Goal: Use online tool/utility: Utilize a website feature to perform a specific function

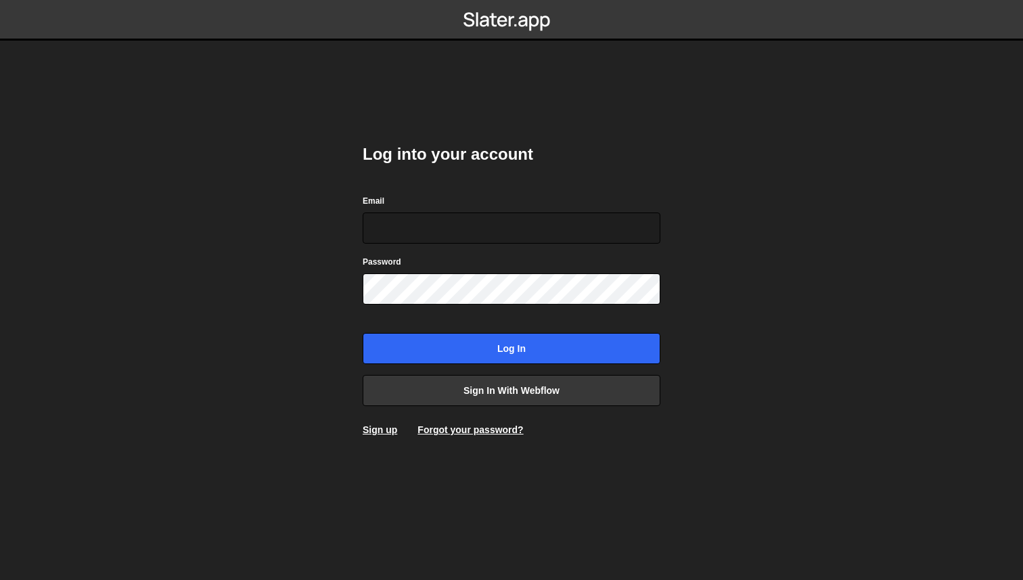
type input "a@[DOMAIN_NAME]"
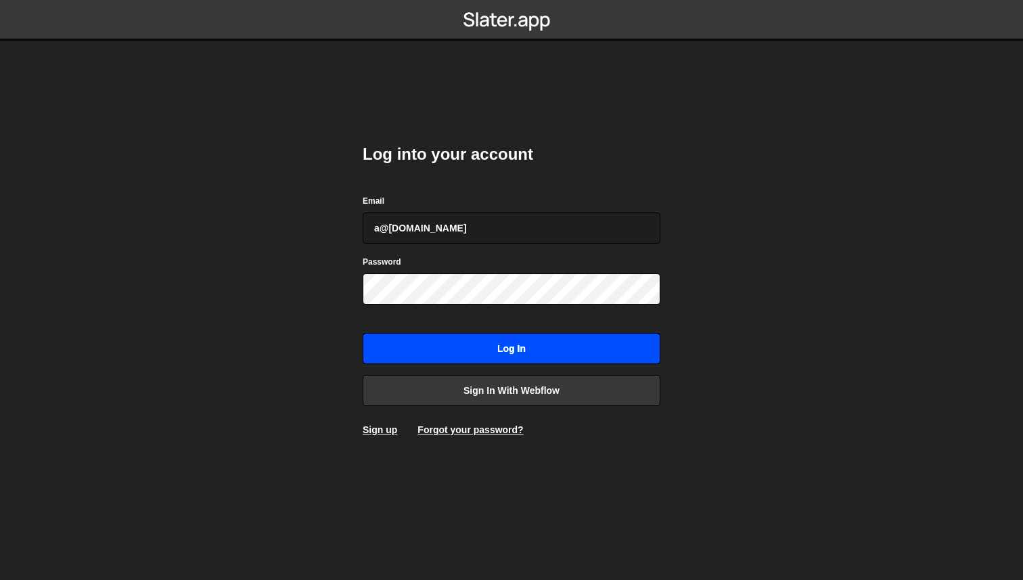
click at [594, 361] on input "Log in" at bounding box center [512, 348] width 298 height 31
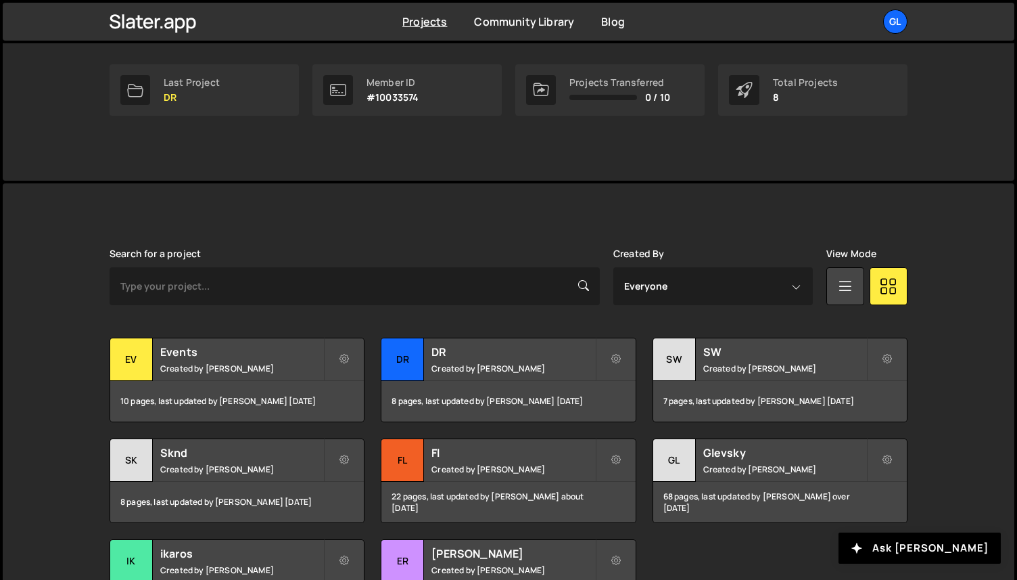
scroll to position [318, 0]
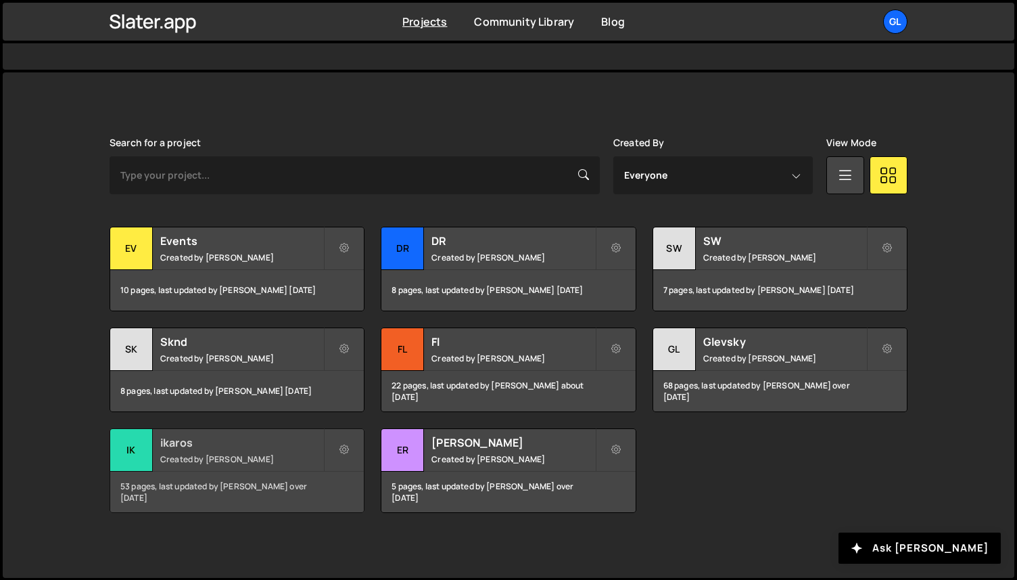
click at [190, 444] on h2 "ikaros" at bounding box center [241, 442] width 163 height 15
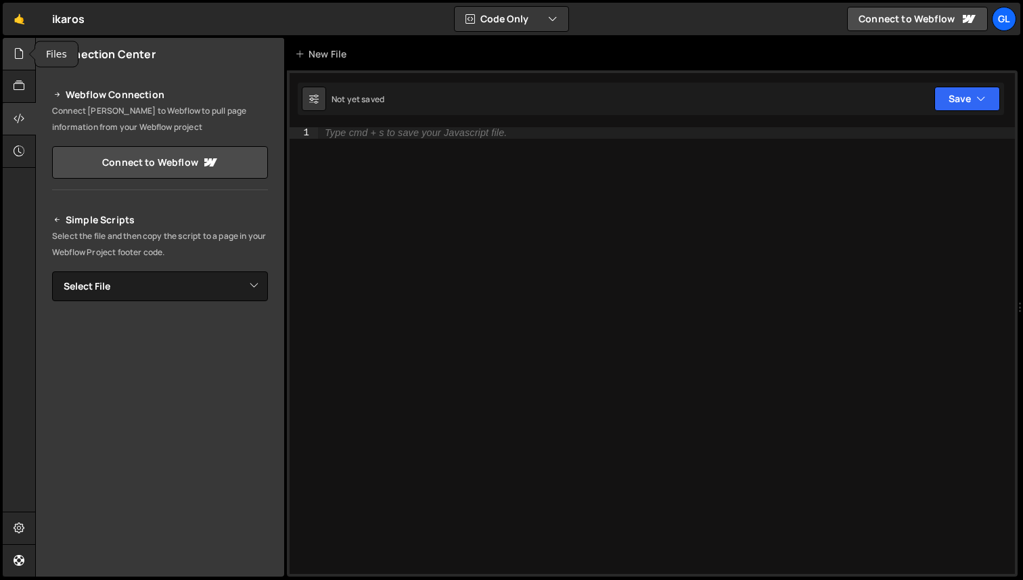
click at [22, 63] on div at bounding box center [19, 54] width 33 height 32
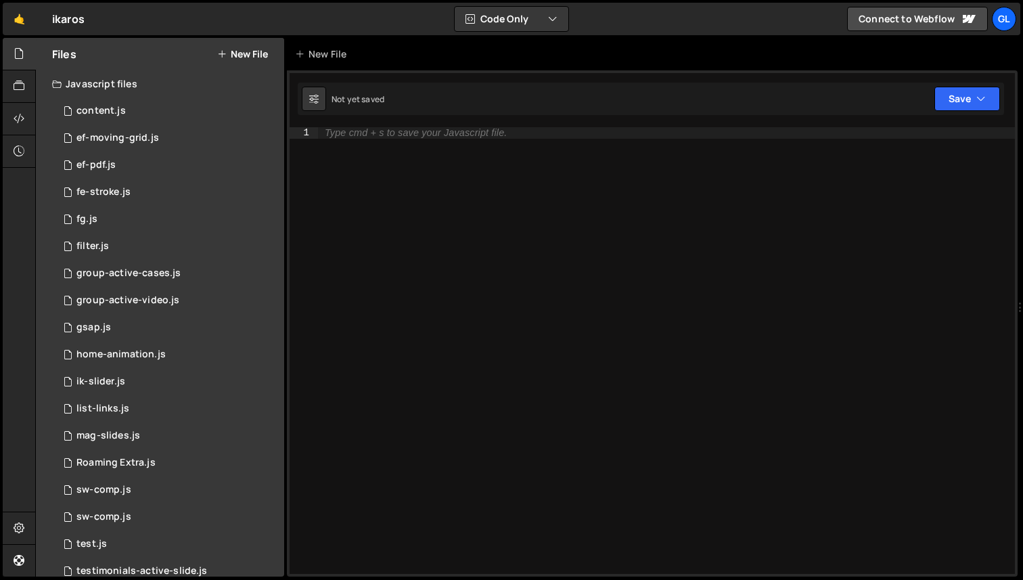
click at [254, 49] on button "New File" at bounding box center [242, 54] width 51 height 11
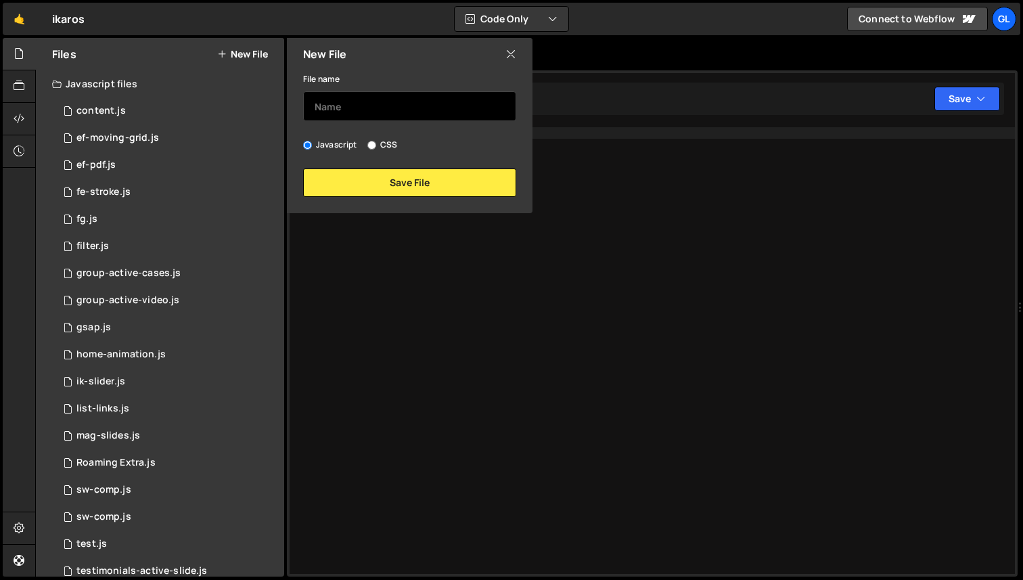
click at [367, 118] on input "text" at bounding box center [409, 106] width 213 height 30
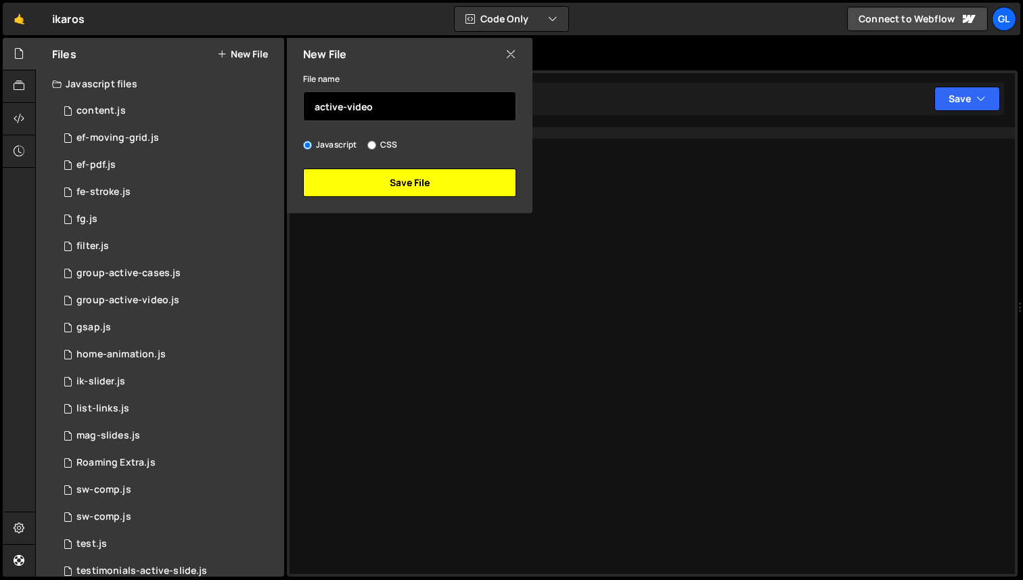
type input "active-video"
click at [404, 168] on button "Save File" at bounding box center [409, 182] width 213 height 28
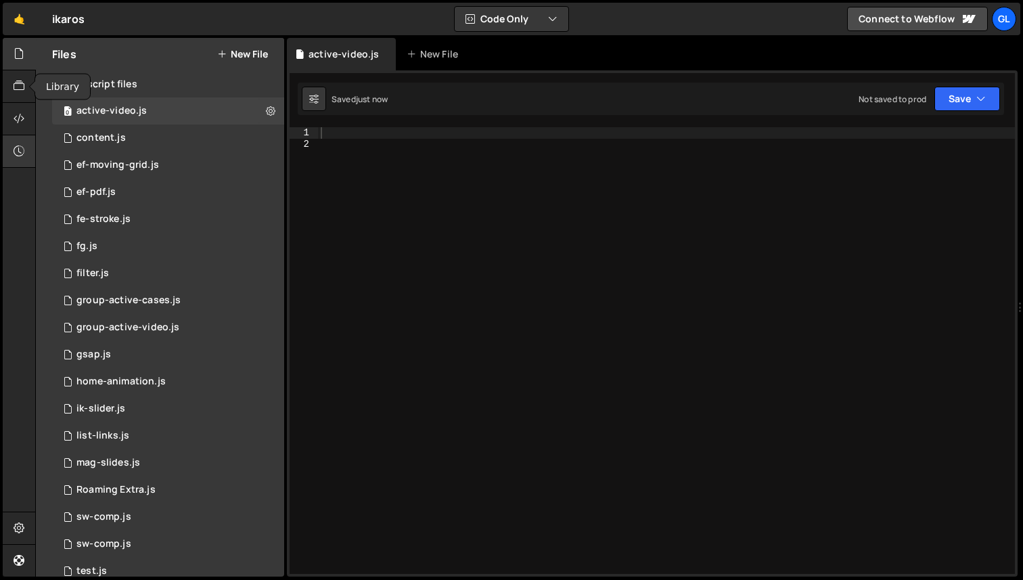
click at [19, 135] on div at bounding box center [19, 151] width 33 height 32
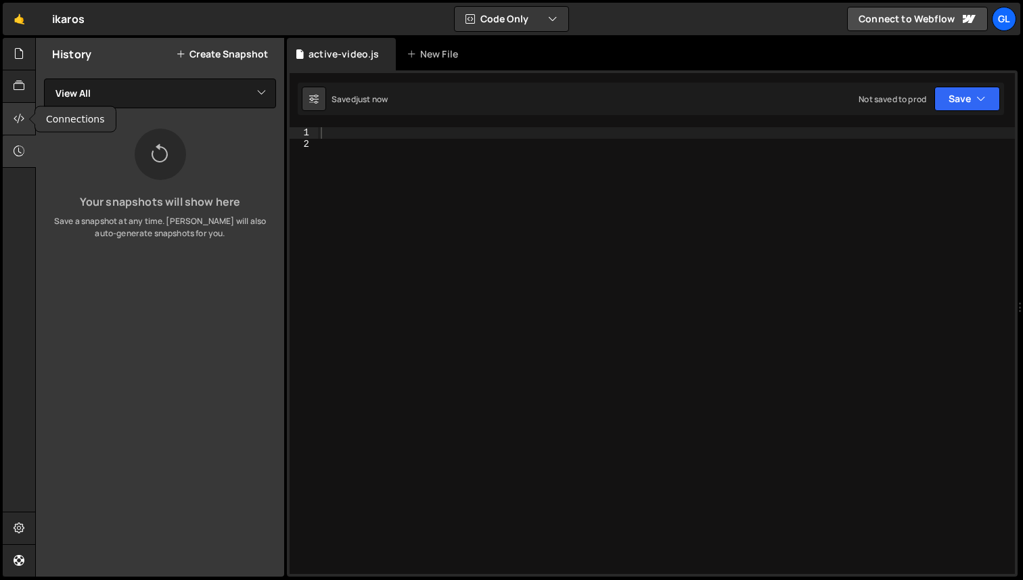
click at [22, 108] on div at bounding box center [19, 119] width 33 height 32
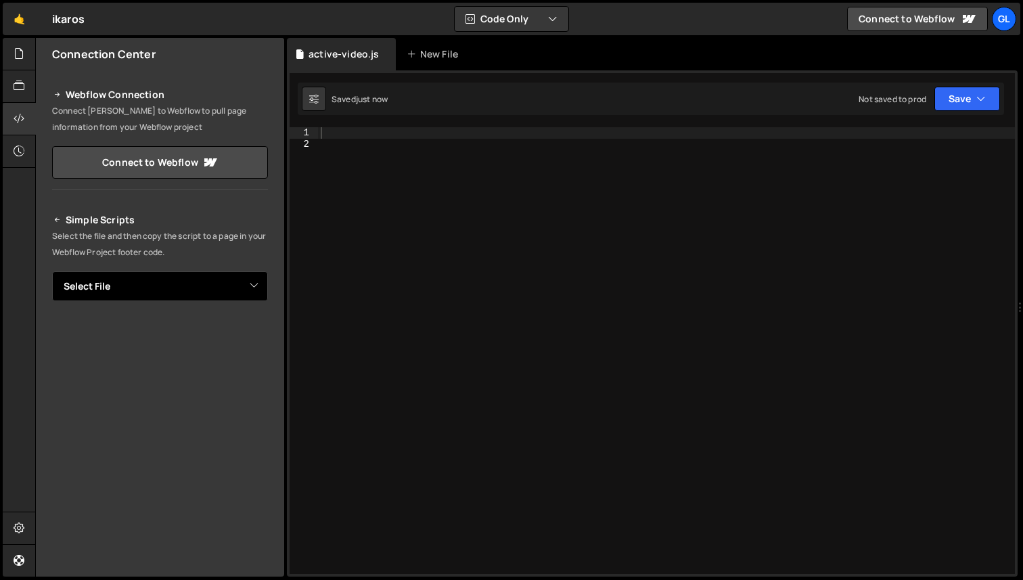
click at [168, 289] on select "Select File content.js ef-moving-grid.js ef-pdf.js fe-stroke.js fg.js filter.js…" at bounding box center [160, 286] width 216 height 30
select select "48475"
click at [52, 271] on select "Select File content.js ef-moving-grid.js ef-pdf.js fe-stroke.js fg.js filter.js…" at bounding box center [160, 286] width 216 height 30
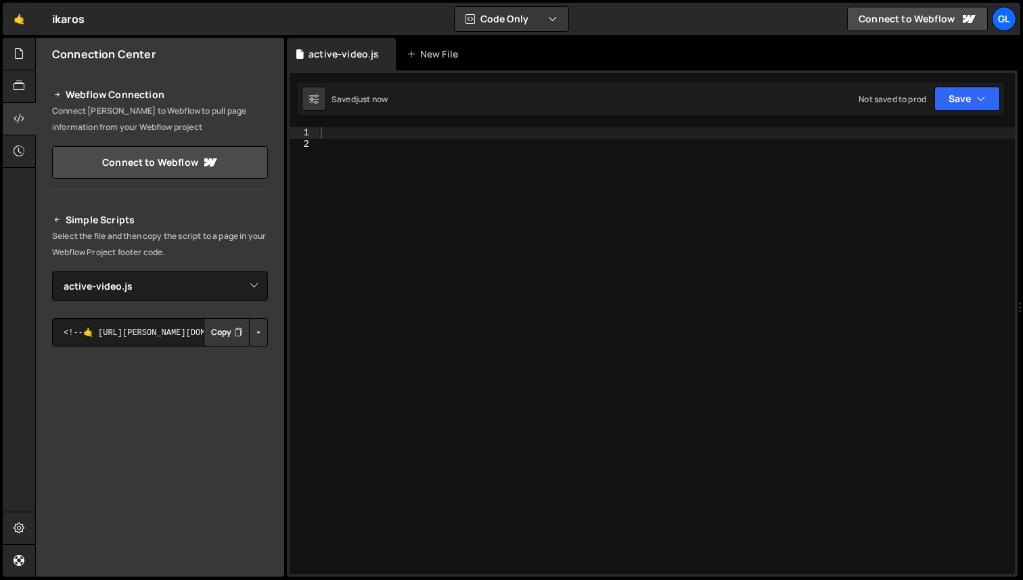
click at [249, 331] on button "Button group with nested dropdown" at bounding box center [258, 332] width 19 height 28
click at [247, 370] on link "Copy Production js" at bounding box center [211, 376] width 112 height 19
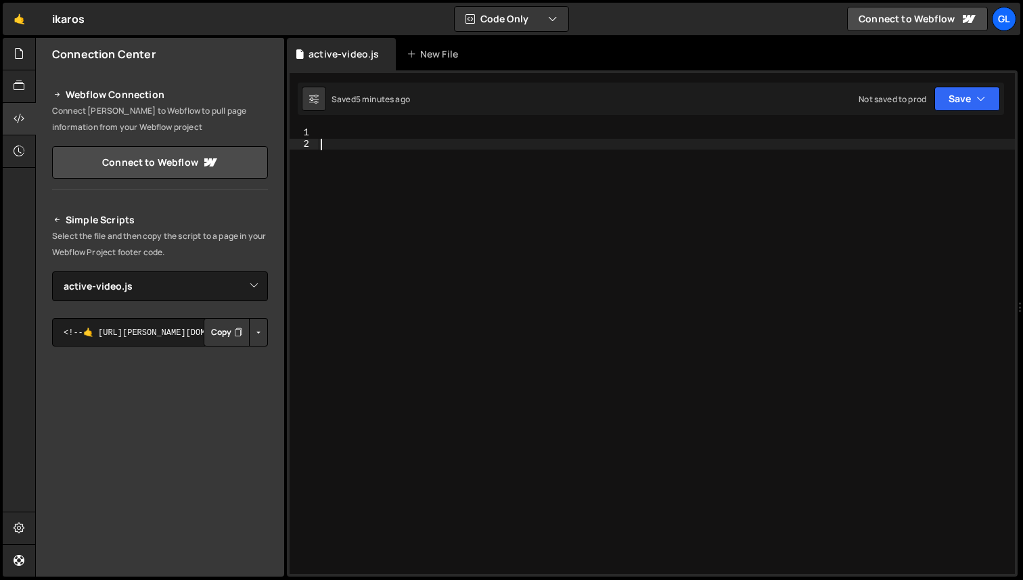
click at [529, 324] on div at bounding box center [666, 361] width 697 height 469
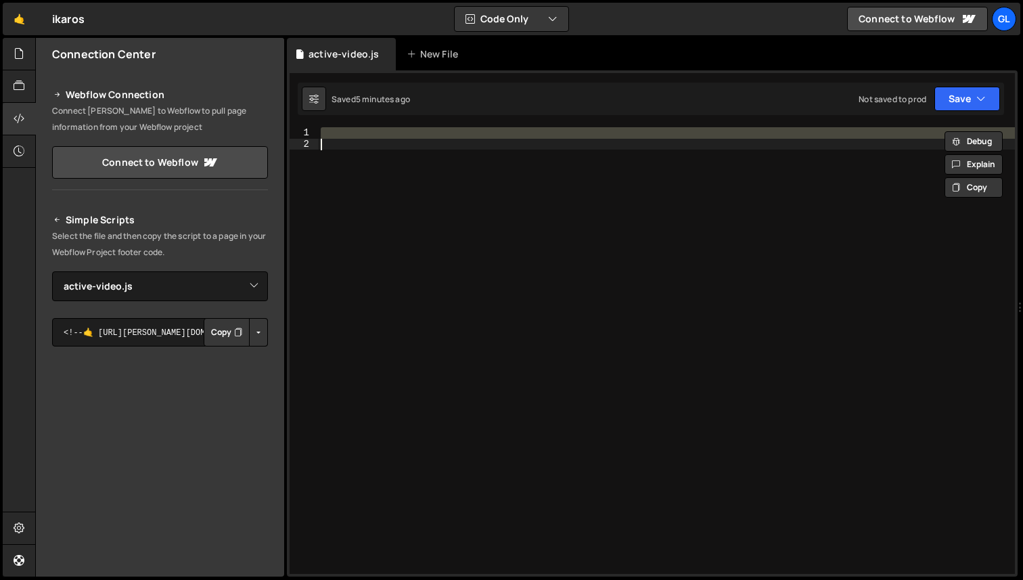
paste textarea "})();"
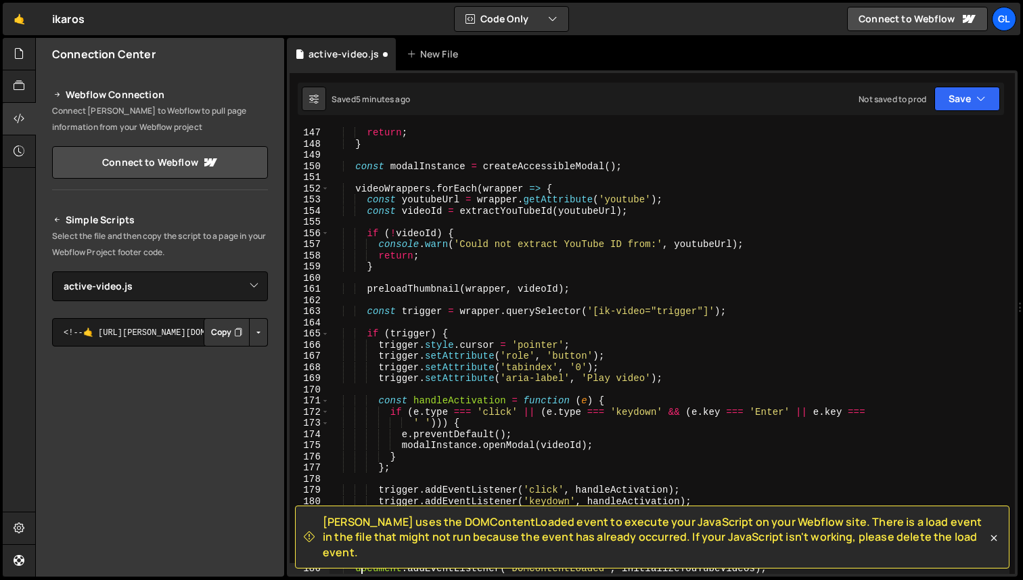
scroll to position [1697, 0]
click at [538, 237] on div "return ; } const modalInstance = createAccessibleModal ( ) ; videoWrappers . fo…" at bounding box center [669, 361] width 680 height 469
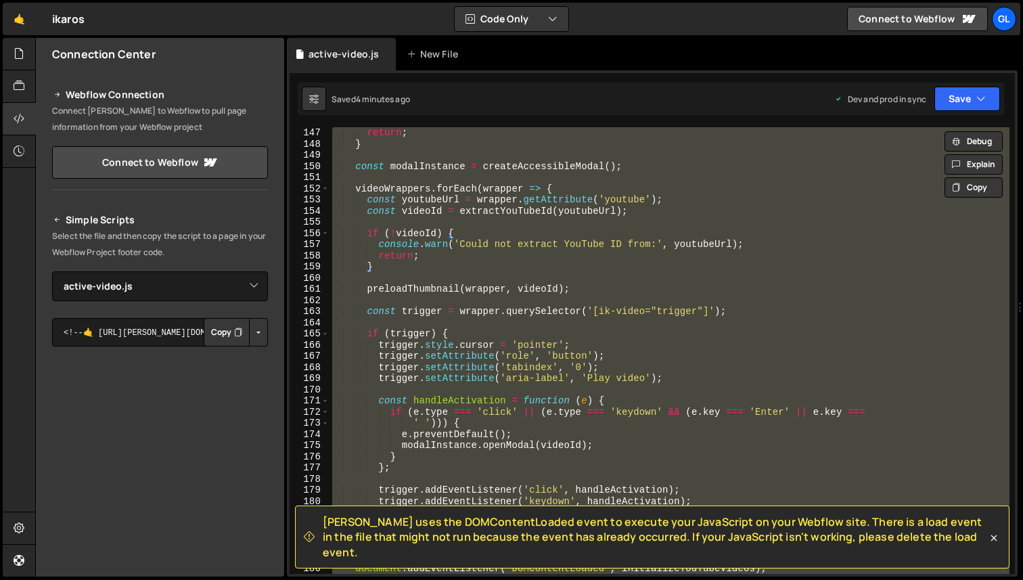
paste textarea
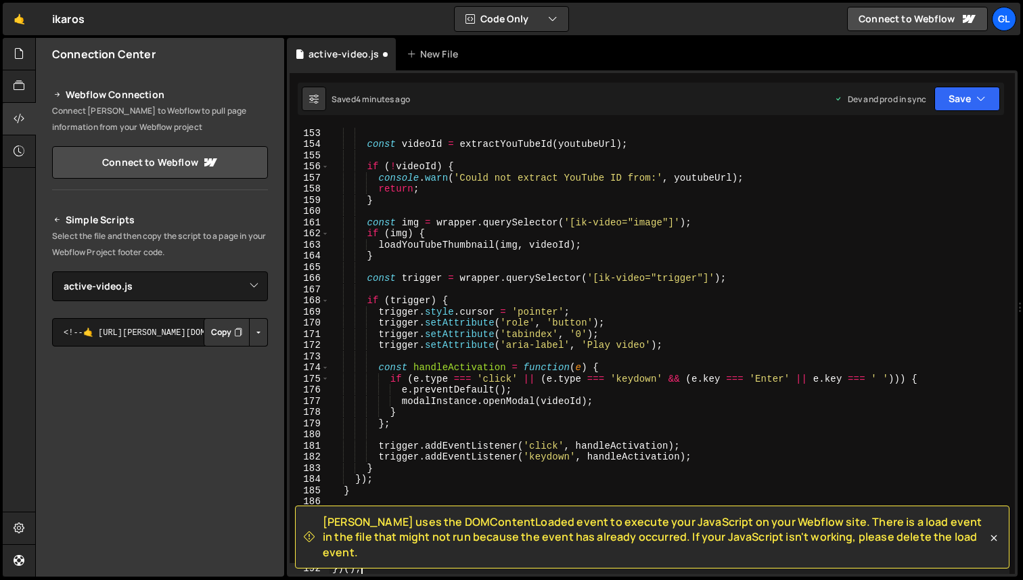
type textarea "document.addEventListener('DOMContentLoaded', initializeYouTubeVideos);"
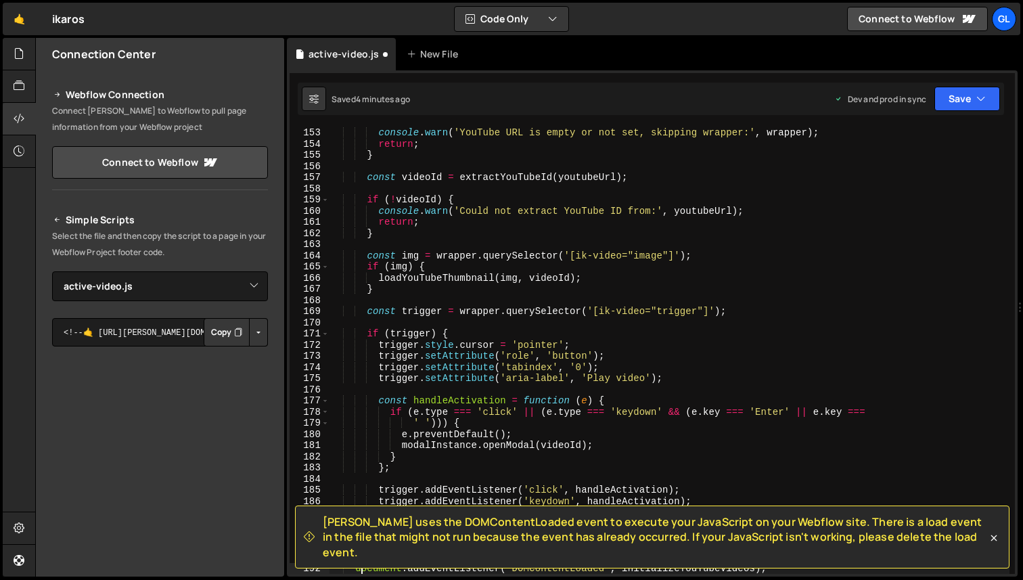
scroll to position [1764, 0]
